Goal: Information Seeking & Learning: Learn about a topic

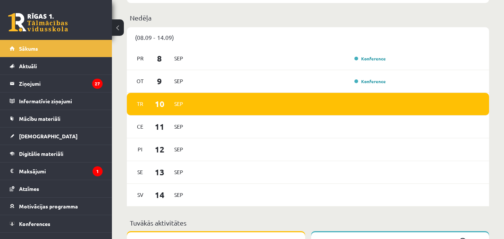
scroll to position [436, 0]
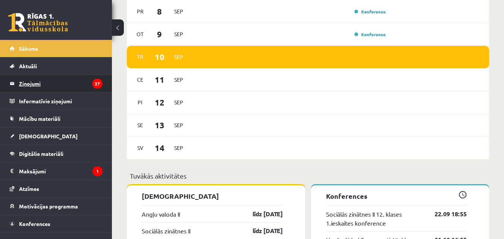
click at [53, 79] on legend "Ziņojumi 27" at bounding box center [61, 83] width 84 height 17
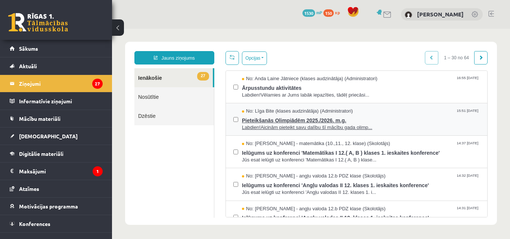
click at [260, 115] on span "Pieteikšanās Olimpiādēm 2025./2026. m.g." at bounding box center [361, 119] width 238 height 9
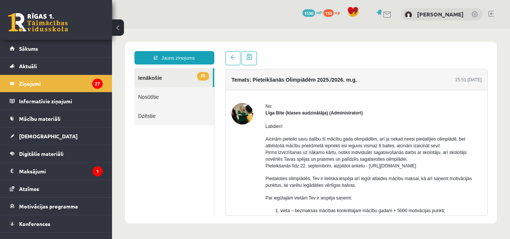
drag, startPoint x: 446, startPoint y: 166, endPoint x: 369, endPoint y: 168, distance: 77.3
click at [369, 168] on p "Aicinām pieteikt savu dalību šī mācību gada olimpiādēm, arī ja nekad neesi pied…" at bounding box center [373, 153] width 216 height 34
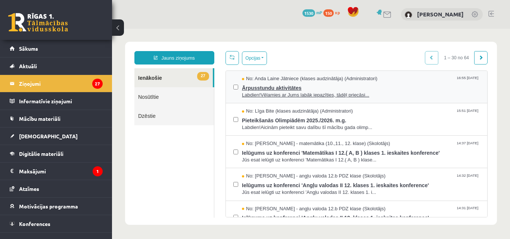
click at [298, 90] on span "Ārpusstundu aktivitātes" at bounding box center [361, 87] width 238 height 9
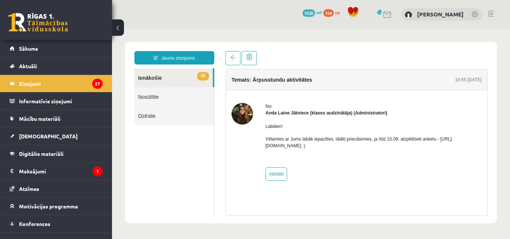
drag, startPoint x: 264, startPoint y: 147, endPoint x: 345, endPoint y: 146, distance: 81.0
click at [345, 146] on div "No: [PERSON_NAME] Jātniece (klases audzinātāja) (Administratori) Labdien! Vēlam…" at bounding box center [356, 142] width 250 height 78
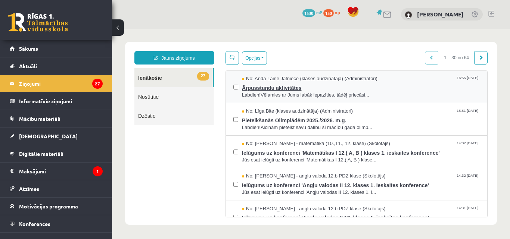
click at [290, 96] on span "Labdien!Vēlamies ar Jums labāk iepazīties, tādēļ priecāsi..." at bounding box center [361, 95] width 238 height 7
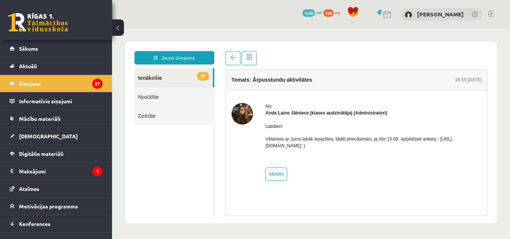
drag, startPoint x: 261, startPoint y: 145, endPoint x: 346, endPoint y: 148, distance: 85.6
click at [346, 148] on div "No: Anda Laine Jātniece (klases audzinātāja) (Administratori) Labdien! Vēlamies…" at bounding box center [356, 142] width 250 height 78
click at [28, 47] on span "Sākums" at bounding box center [28, 48] width 19 height 7
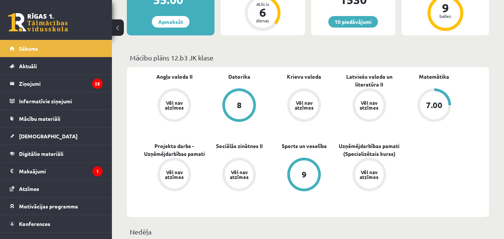
scroll to position [87, 0]
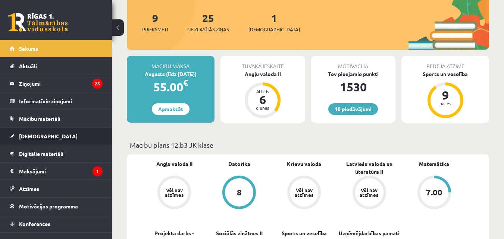
click at [41, 142] on link "[DEMOGRAPHIC_DATA]" at bounding box center [56, 136] width 93 height 17
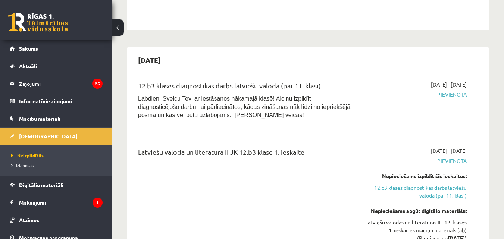
scroll to position [697, 0]
